Goal: Book appointment/travel/reservation

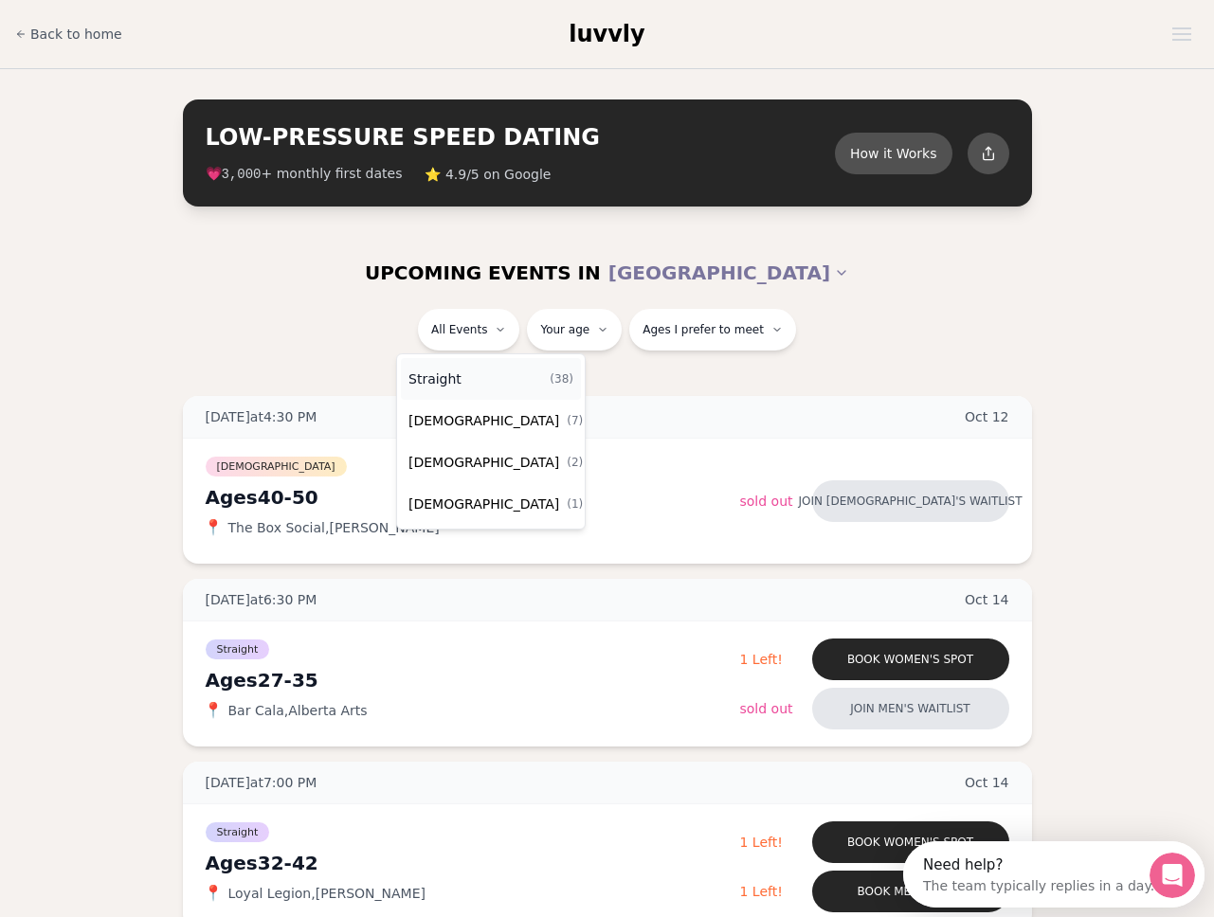
click at [497, 377] on div "Straight ( 38 )" at bounding box center [491, 379] width 180 height 42
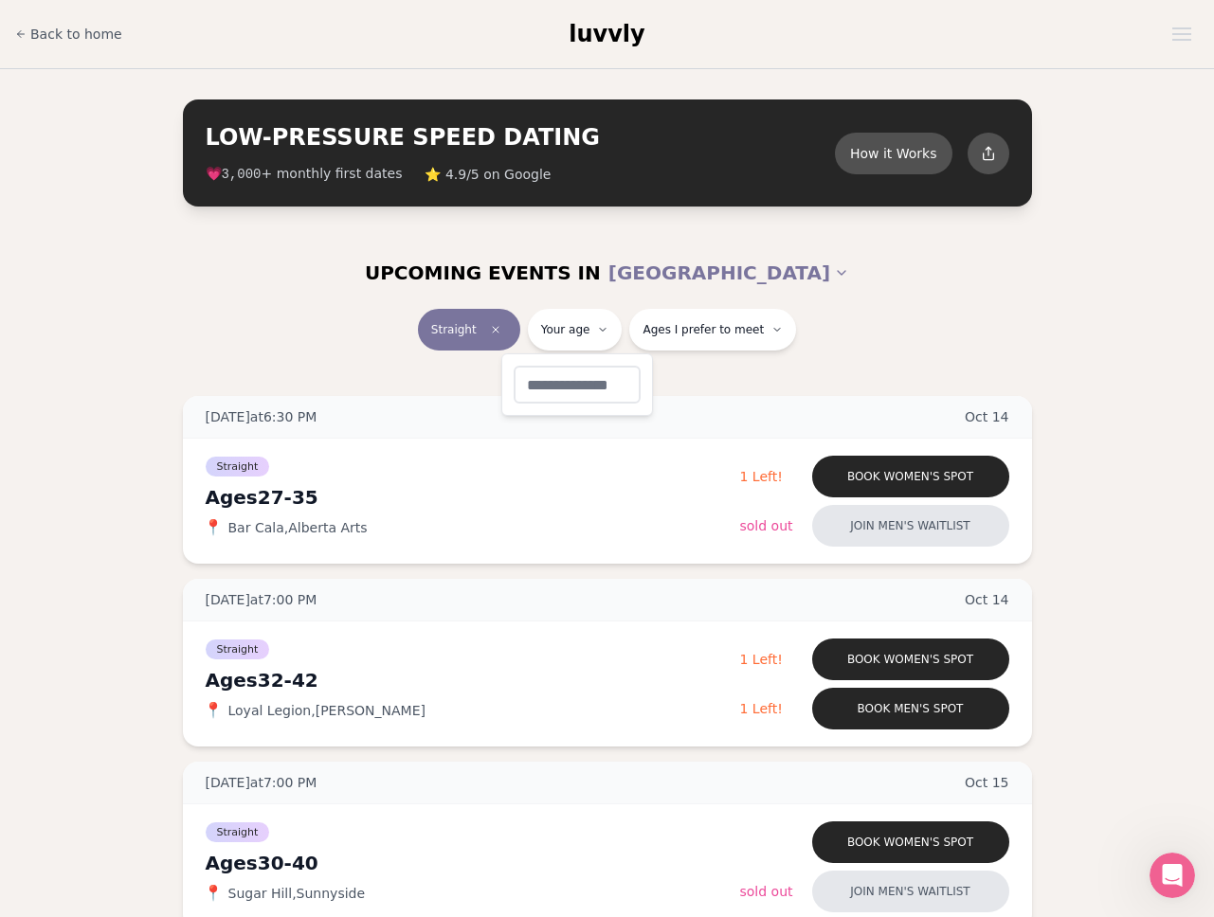
type input "**"
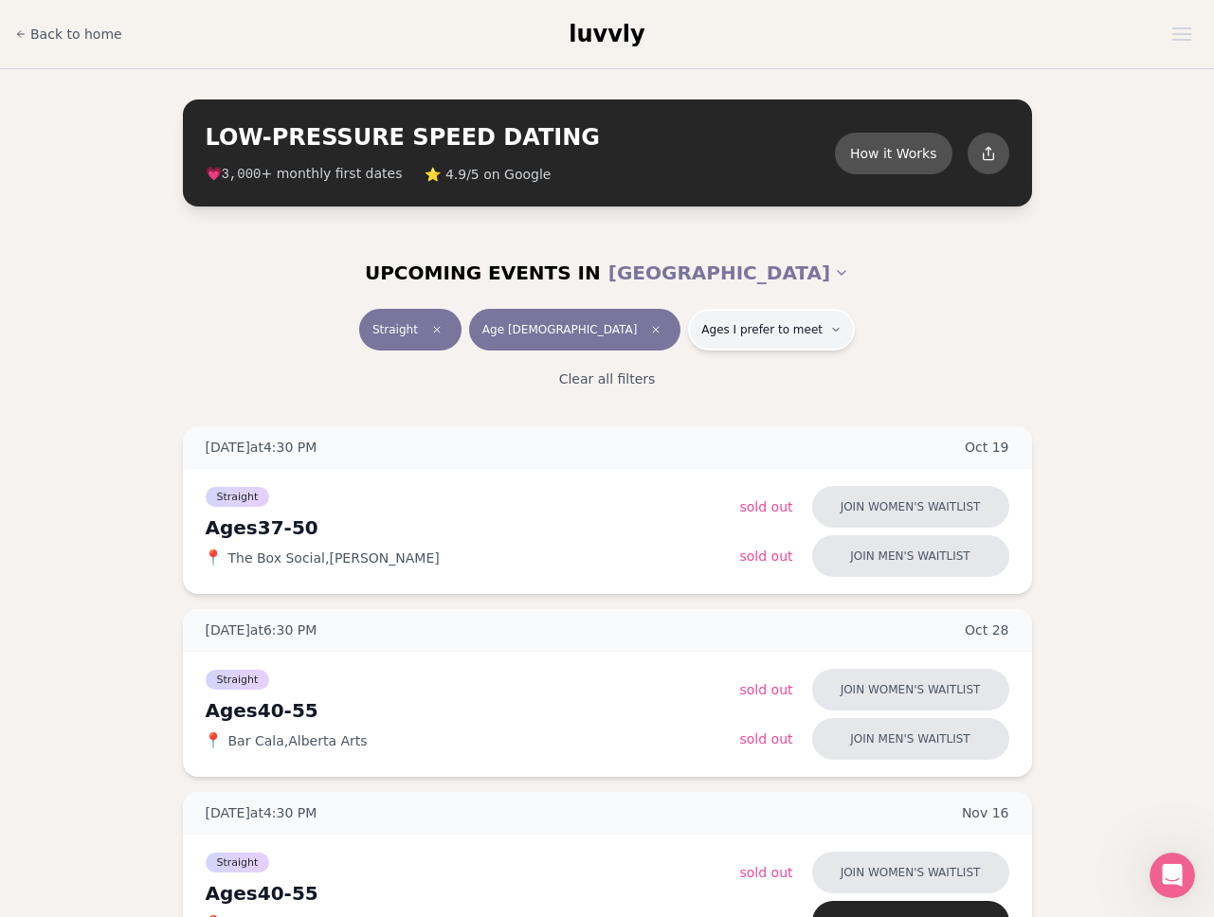
click at [735, 338] on button "Ages I prefer to meet" at bounding box center [771, 330] width 167 height 42
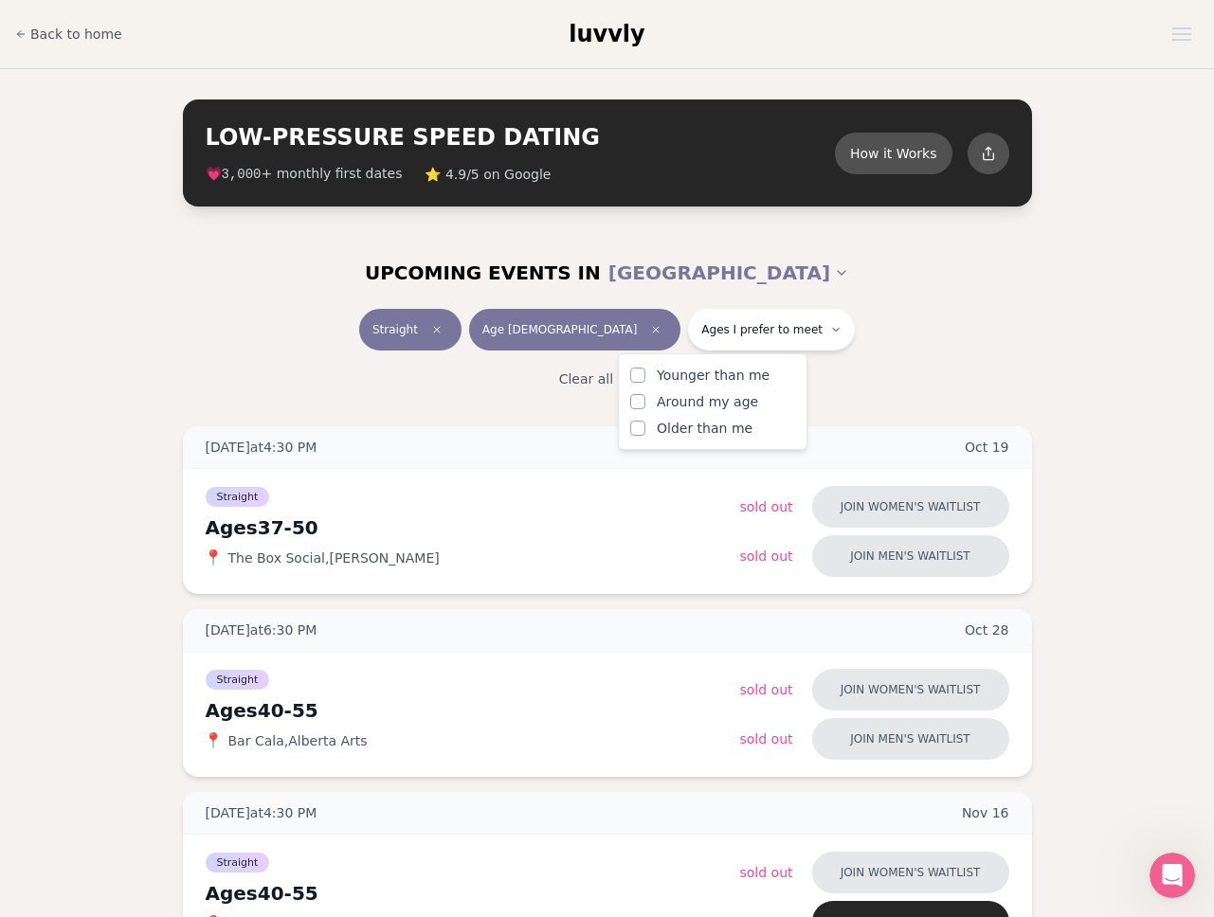
click at [704, 369] on span "Younger than me" at bounding box center [713, 375] width 113 height 19
click at [645, 369] on button "Younger than me" at bounding box center [637, 375] width 15 height 15
click at [351, 358] on div "Clear all filters" at bounding box center [607, 379] width 1061 height 42
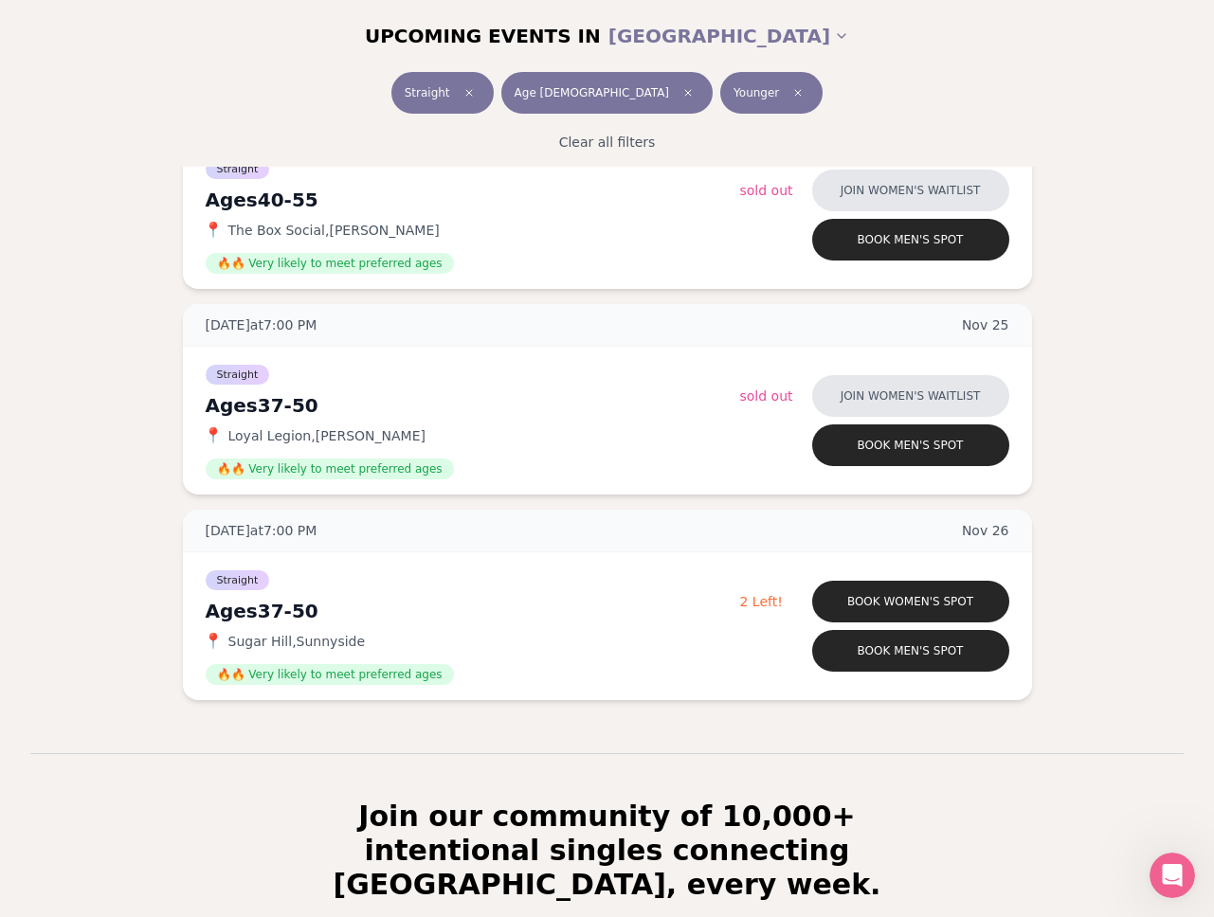
scroll to position [728, 0]
